Goal: Transaction & Acquisition: Subscribe to service/newsletter

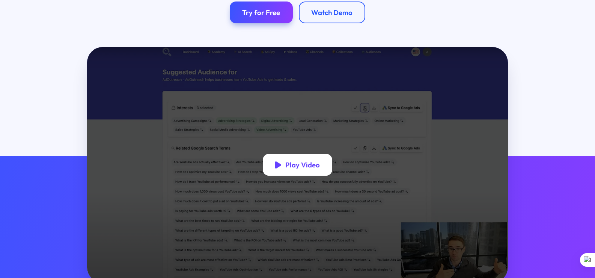
drag, startPoint x: 0, startPoint y: 0, endPoint x: 312, endPoint y: 168, distance: 354.6
click at [312, 168] on div "Play Video" at bounding box center [302, 164] width 35 height 9
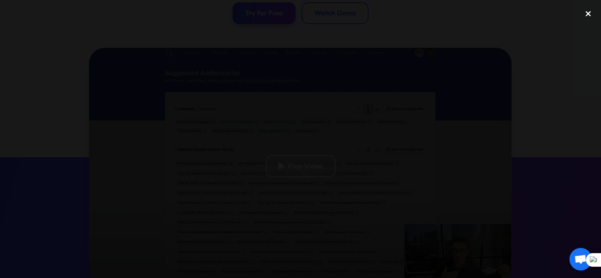
click at [587, 15] on div "close lightbox" at bounding box center [588, 14] width 26 height 17
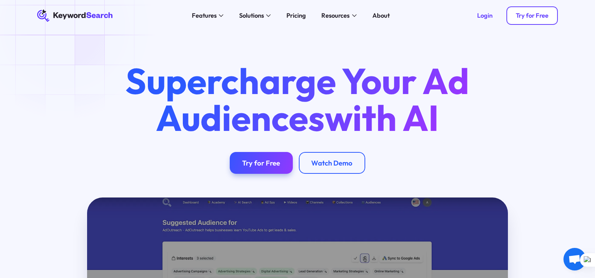
click at [537, 18] on div "Try for Free" at bounding box center [532, 16] width 33 height 8
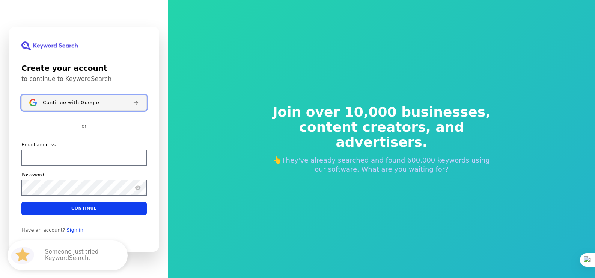
click at [73, 102] on span "Continue with Google" at bounding box center [71, 102] width 56 height 6
